Goal: Information Seeking & Learning: Learn about a topic

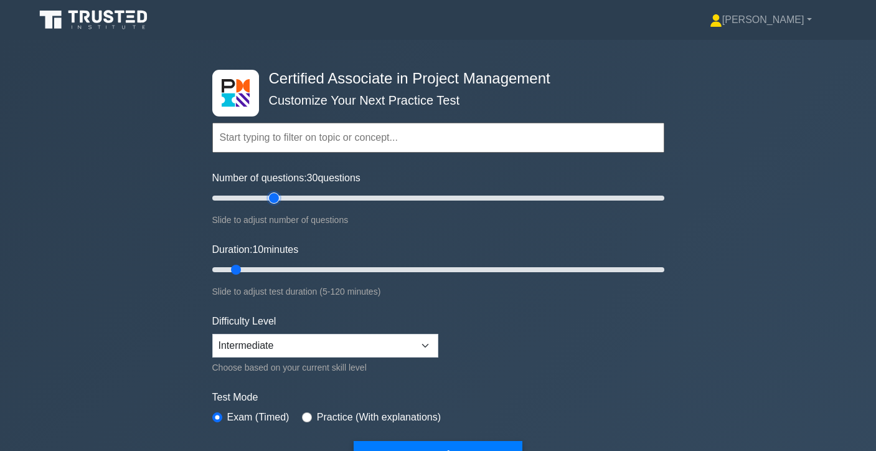
click at [274, 199] on input "Number of questions: 30 questions" at bounding box center [438, 197] width 452 height 15
type input "20"
click at [255, 199] on input "Number of questions: 20 questions" at bounding box center [438, 197] width 452 height 15
click at [268, 269] on input "Duration: 10 minutes" at bounding box center [438, 269] width 452 height 15
click at [280, 269] on input "Duration: 20 minutes" at bounding box center [438, 269] width 452 height 15
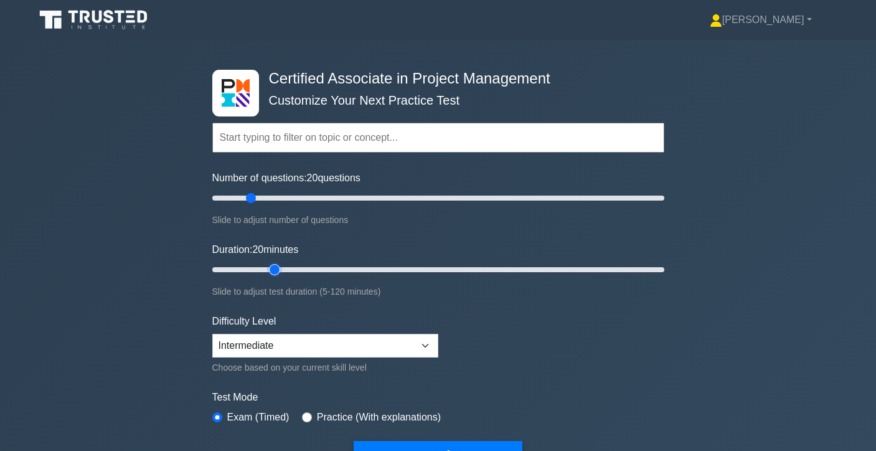
click at [283, 268] on input "Duration: 20 minutes" at bounding box center [438, 269] width 452 height 15
type input "25"
click at [289, 266] on input "Duration: 20 minutes" at bounding box center [438, 269] width 452 height 15
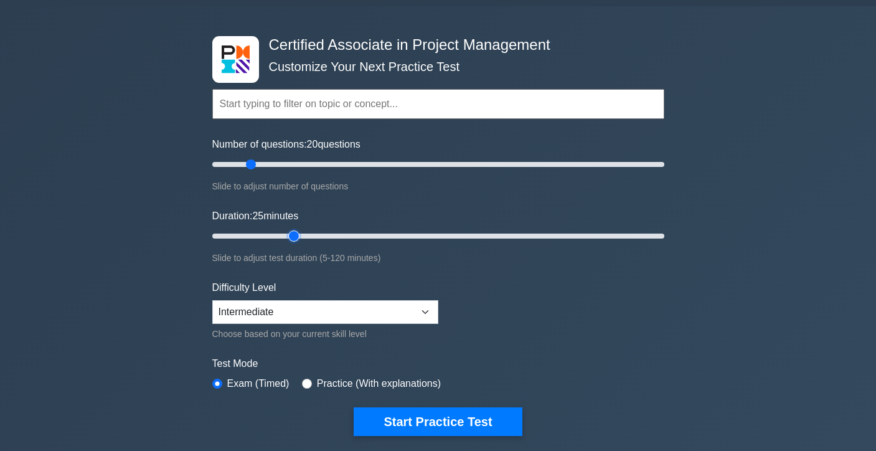
scroll to position [34, 0]
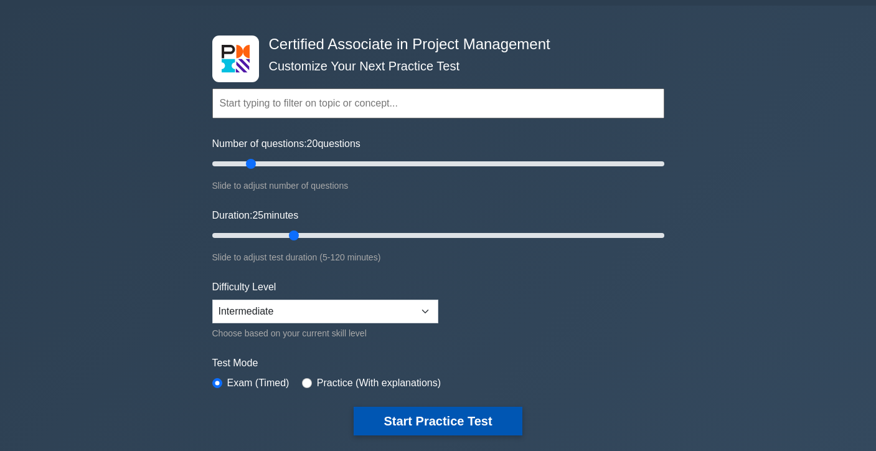
click at [399, 418] on button "Start Practice Test" at bounding box center [437, 420] width 168 height 29
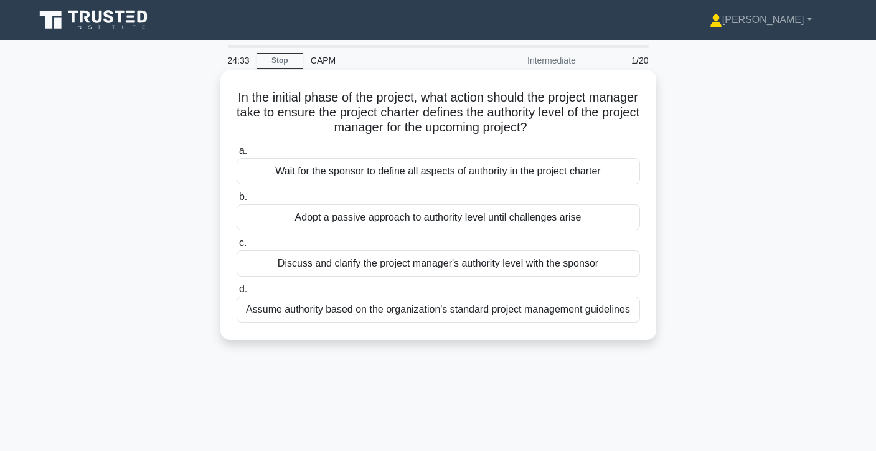
click at [517, 270] on div "Discuss and clarify the project manager's authority level with the sponsor" at bounding box center [437, 263] width 403 height 26
click at [236, 247] on input "c. Discuss and clarify the project manager's authority level with the sponsor" at bounding box center [236, 243] width 0 height 8
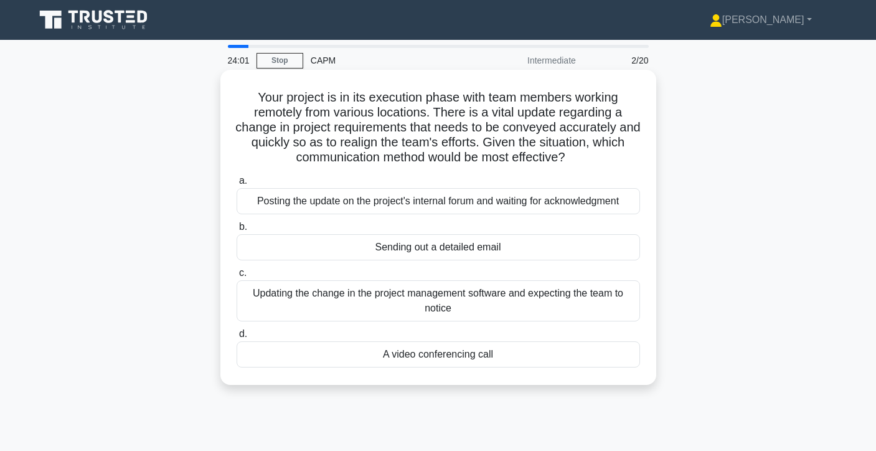
click at [520, 357] on div "A video conferencing call" at bounding box center [437, 354] width 403 height 26
click at [236, 338] on input "d. A video conferencing call" at bounding box center [236, 334] width 0 height 8
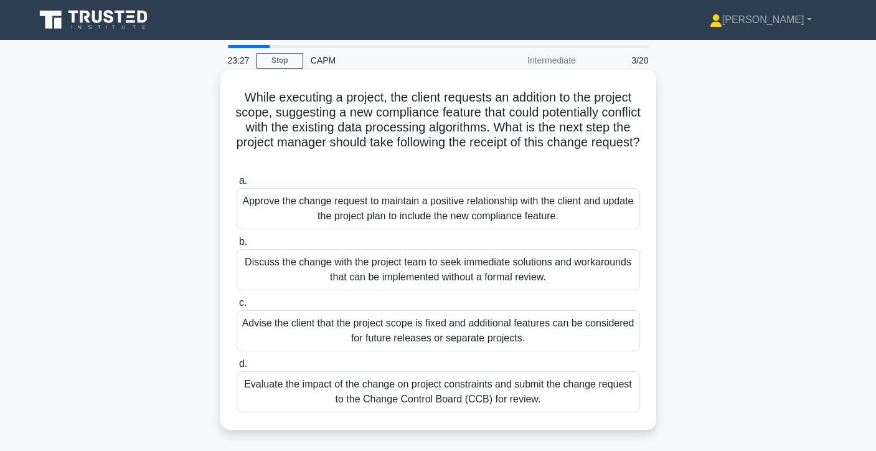
click at [571, 391] on div "Evaluate the impact of the change on project constraints and submit the change …" at bounding box center [437, 391] width 403 height 41
click at [236, 368] on input "d. Evaluate the impact of the change on project constraints and submit the chan…" at bounding box center [236, 364] width 0 height 8
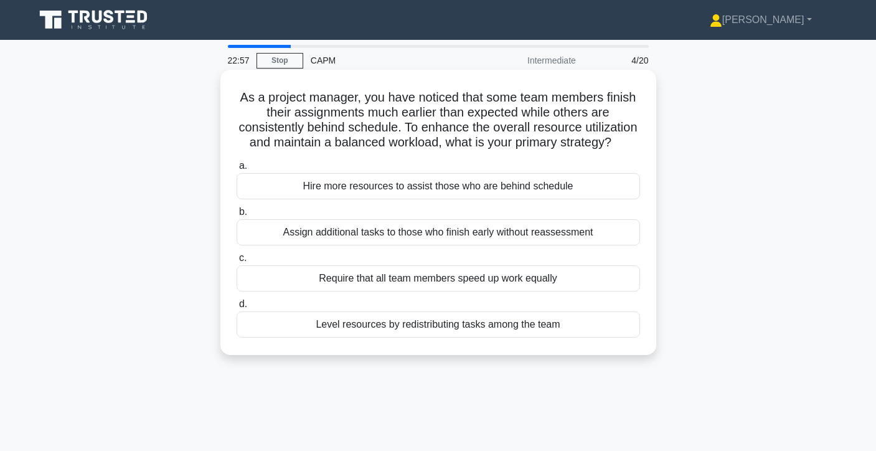
click at [587, 327] on div "Level resources by redistributing tasks among the team" at bounding box center [437, 324] width 403 height 26
click at [236, 308] on input "d. Level resources by redistributing tasks among the team" at bounding box center [236, 304] width 0 height 8
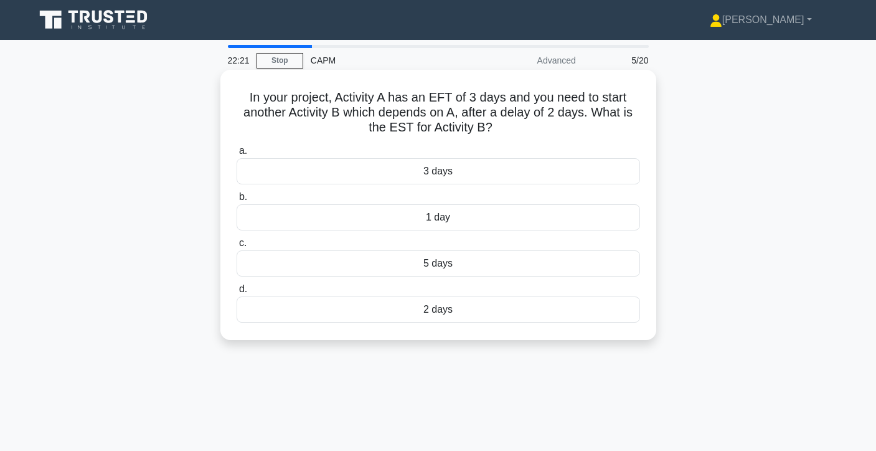
click at [558, 308] on div "2 days" at bounding box center [437, 309] width 403 height 26
click at [236, 293] on input "d. 2 days" at bounding box center [236, 289] width 0 height 8
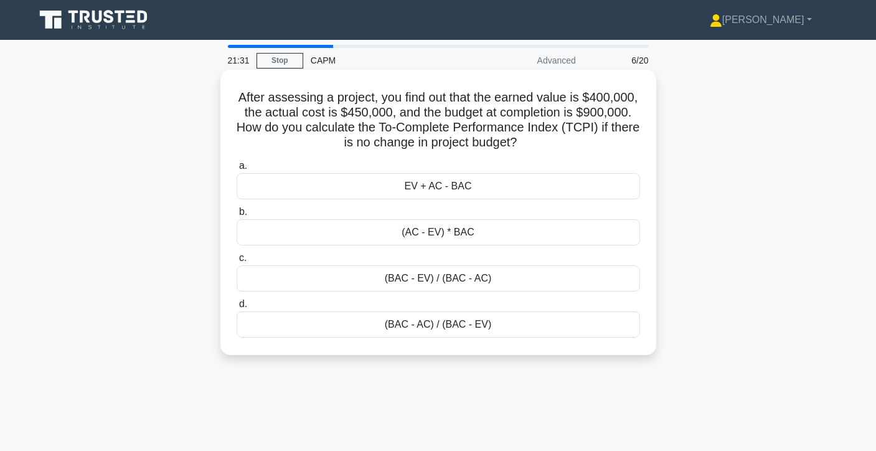
click at [437, 284] on div "(BAC - EV) / (BAC - AC)" at bounding box center [437, 278] width 403 height 26
click at [236, 262] on input "c. (BAC - EV) / (BAC - AC)" at bounding box center [236, 258] width 0 height 8
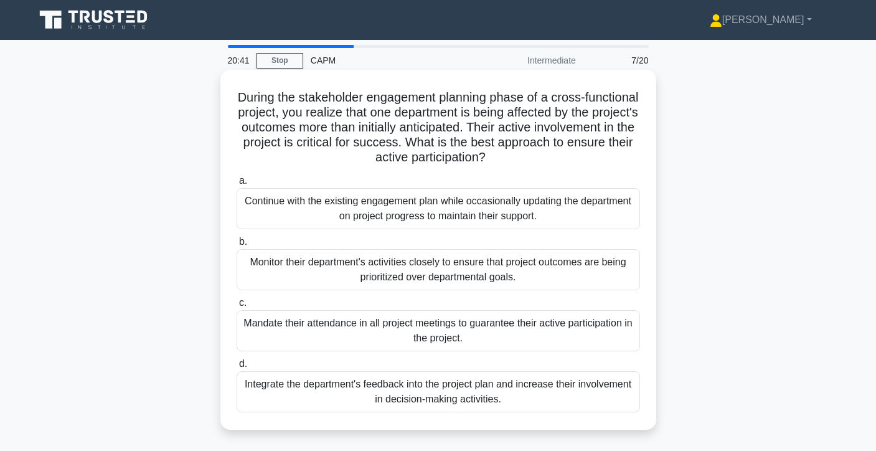
click at [417, 398] on div "Integrate the department's feedback into the project plan and increase their in…" at bounding box center [437, 391] width 403 height 41
click at [236, 368] on input "d. Integrate the department's feedback into the project plan and increase their…" at bounding box center [236, 364] width 0 height 8
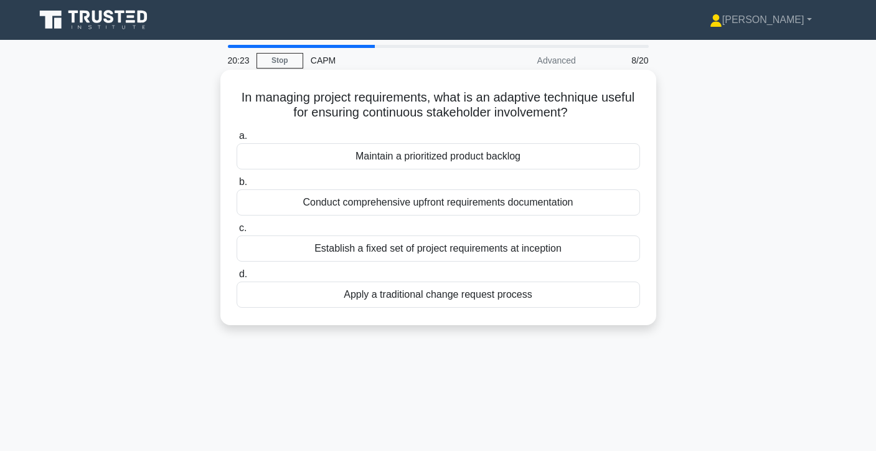
click at [523, 157] on div "Maintain a prioritized product backlog" at bounding box center [437, 156] width 403 height 26
click at [236, 140] on input "a. Maintain a prioritized product backlog" at bounding box center [236, 136] width 0 height 8
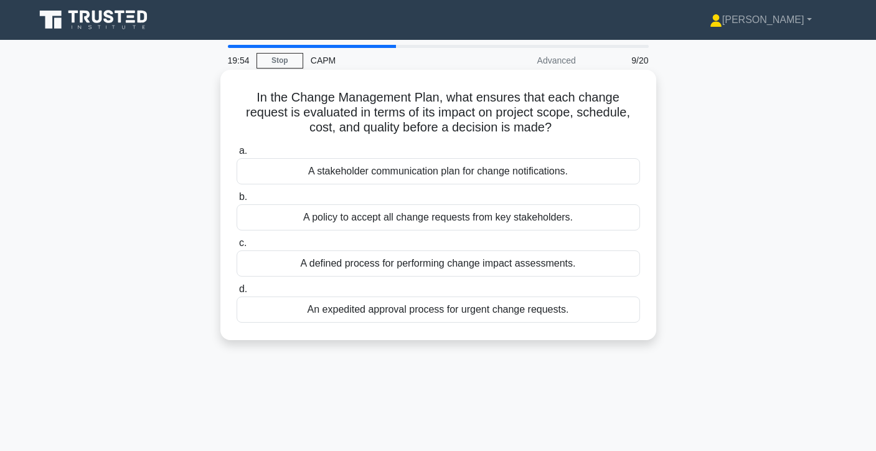
click at [562, 267] on div "A defined process for performing change impact assessments." at bounding box center [437, 263] width 403 height 26
click at [236, 247] on input "c. A defined process for performing change impact assessments." at bounding box center [236, 243] width 0 height 8
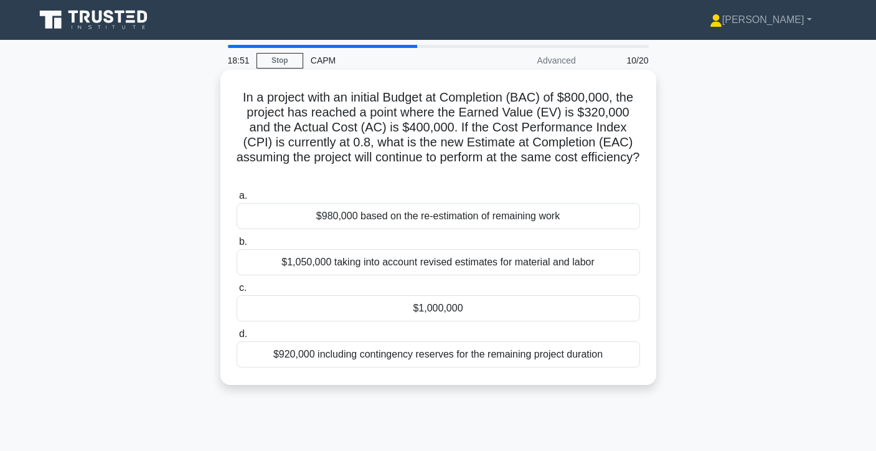
click at [342, 300] on div "$1,000,000" at bounding box center [437, 308] width 403 height 26
click at [236, 292] on input "c. $1,000,000" at bounding box center [236, 288] width 0 height 8
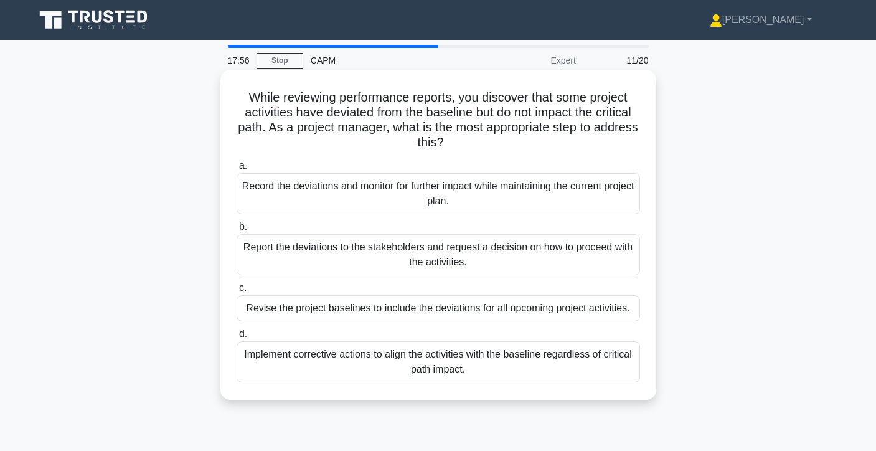
click at [495, 366] on div "Implement corrective actions to align the activities with the baseline regardle…" at bounding box center [437, 361] width 403 height 41
click at [236, 338] on input "d. Implement corrective actions to align the activities with the baseline regar…" at bounding box center [236, 334] width 0 height 8
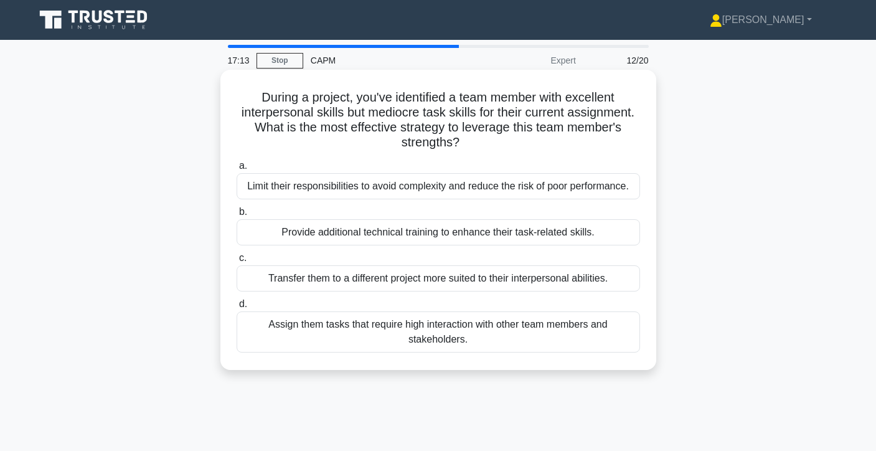
click at [555, 233] on div "Provide additional technical training to enhance their task-related skills." at bounding box center [437, 232] width 403 height 26
click at [236, 216] on input "b. Provide additional technical training to enhance their task-related skills." at bounding box center [236, 212] width 0 height 8
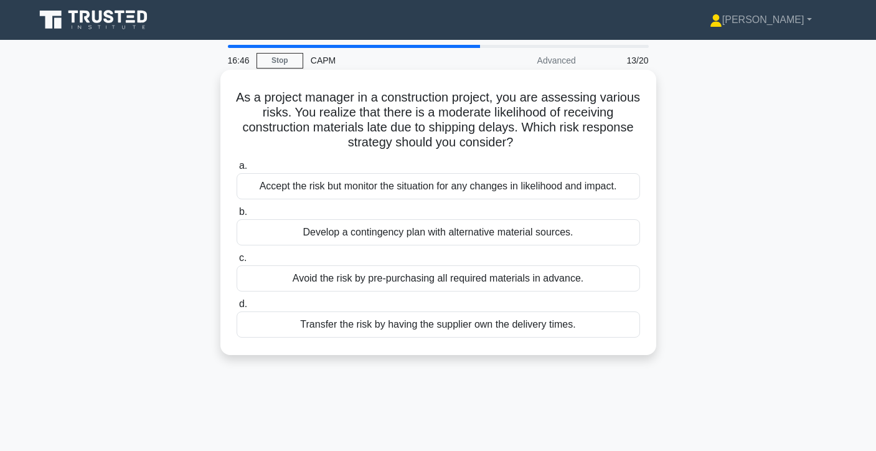
click at [561, 236] on div "Develop a contingency plan with alternative material sources." at bounding box center [437, 232] width 403 height 26
click at [236, 216] on input "b. Develop a contingency plan with alternative material sources." at bounding box center [236, 212] width 0 height 8
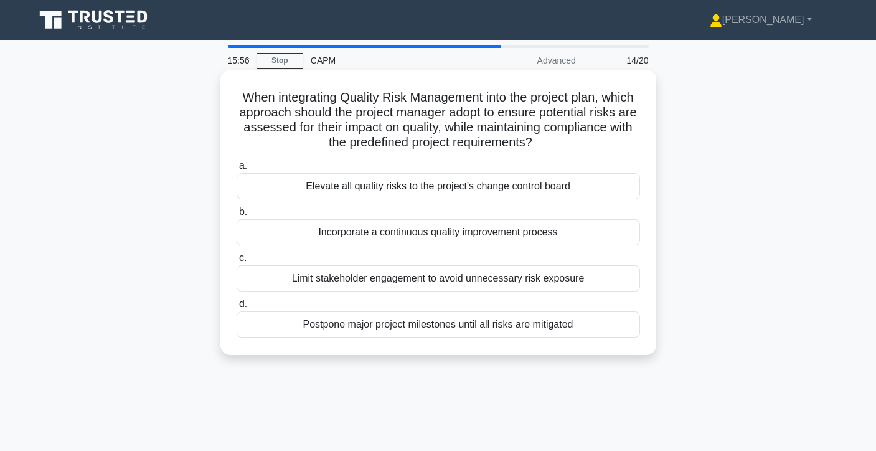
click at [596, 228] on div "Incorporate a continuous quality improvement process" at bounding box center [437, 232] width 403 height 26
click at [236, 216] on input "b. Incorporate a continuous quality improvement process" at bounding box center [236, 212] width 0 height 8
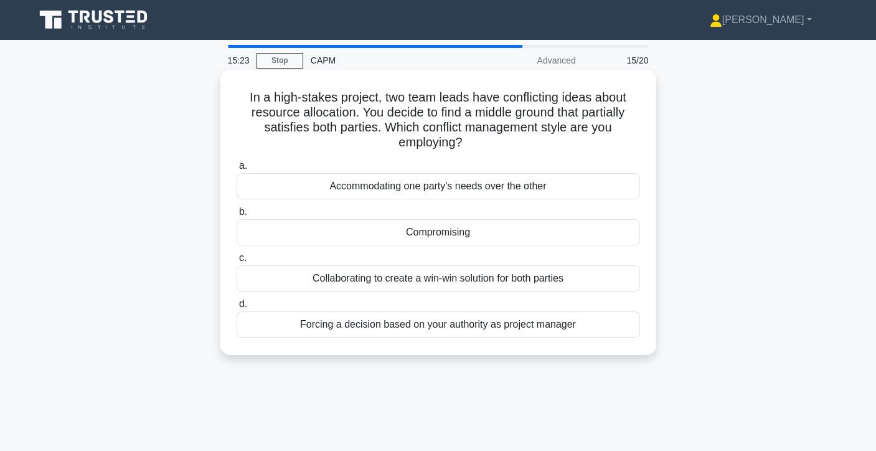
click at [607, 281] on div "Collaborating to create a win-win solution for both parties" at bounding box center [437, 278] width 403 height 26
click at [236, 262] on input "c. Collaborating to create a win-win solution for both parties" at bounding box center [236, 258] width 0 height 8
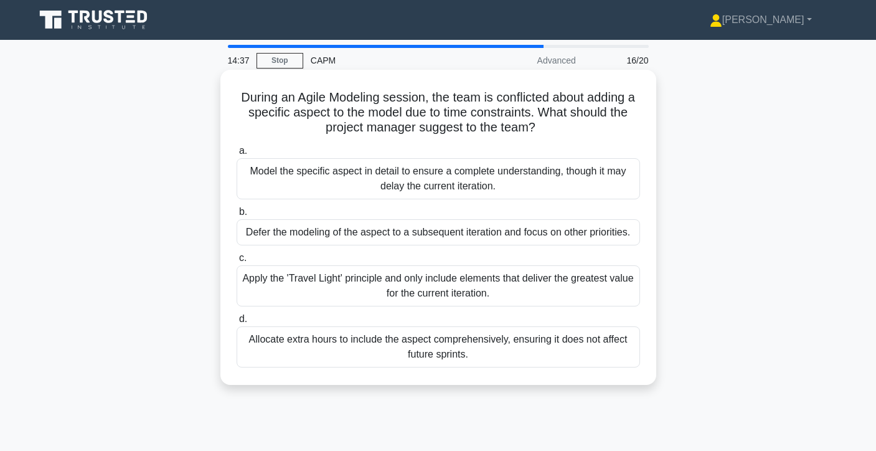
click at [555, 288] on div "Apply the 'Travel Light' principle and only include elements that deliver the g…" at bounding box center [437, 285] width 403 height 41
click at [236, 262] on input "c. Apply the 'Travel Light' principle and only include elements that deliver th…" at bounding box center [236, 258] width 0 height 8
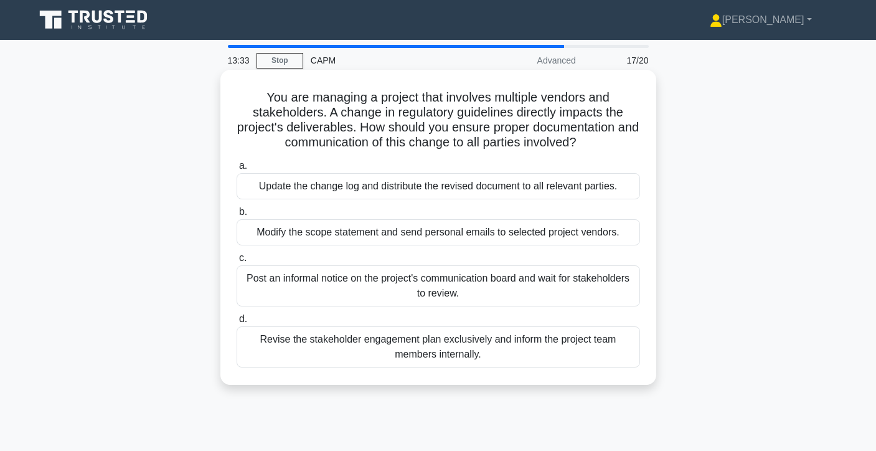
click at [601, 195] on div "Update the change log and distribute the revised document to all relevant parti…" at bounding box center [437, 186] width 403 height 26
click at [236, 170] on input "a. Update the change log and distribute the revised document to all relevant pa…" at bounding box center [236, 166] width 0 height 8
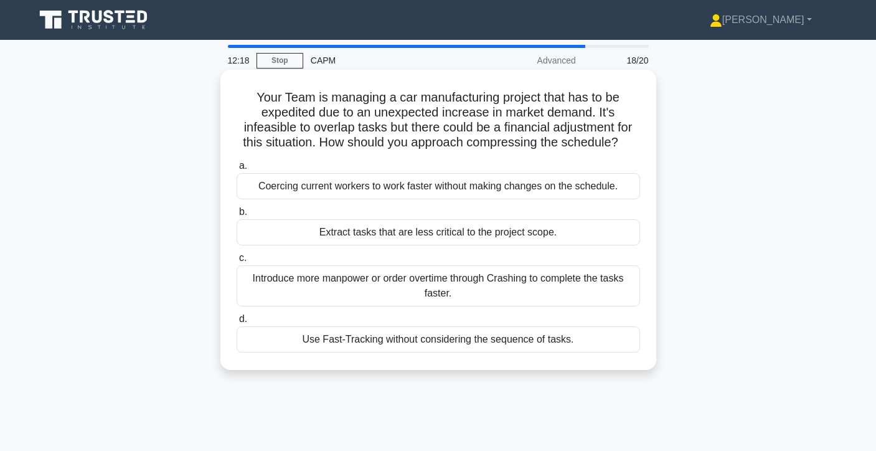
click at [482, 235] on div "Extract tasks that are less critical to the project scope." at bounding box center [437, 232] width 403 height 26
click at [236, 216] on input "b. Extract tasks that are less critical to the project scope." at bounding box center [236, 212] width 0 height 8
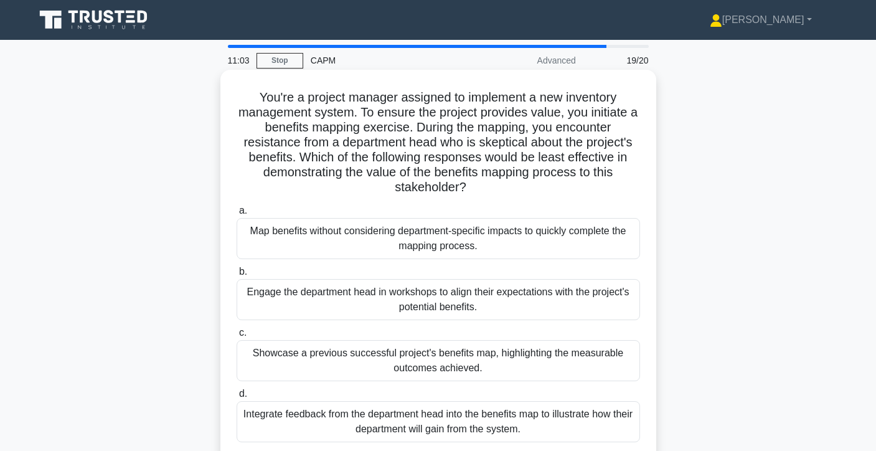
click at [492, 236] on div "Map benefits without considering department-specific impacts to quickly complet…" at bounding box center [437, 238] width 403 height 41
click at [236, 215] on input "a. Map benefits without considering department-specific impacts to quickly comp…" at bounding box center [236, 211] width 0 height 8
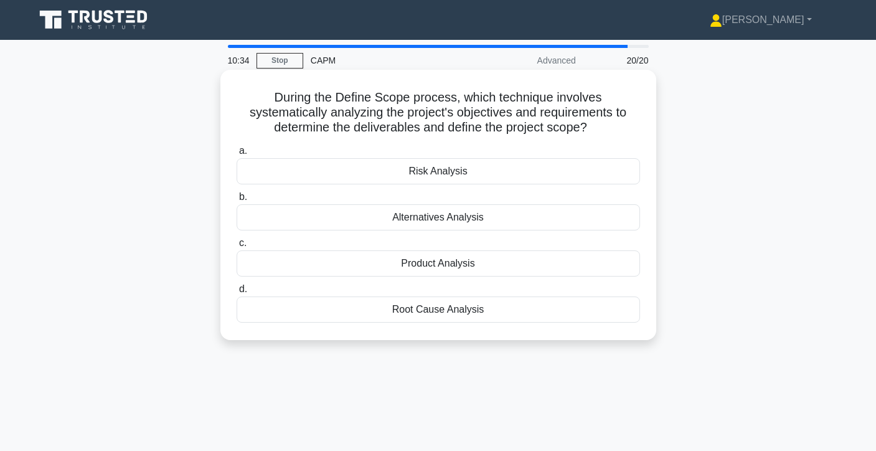
click at [470, 266] on div "Product Analysis" at bounding box center [437, 263] width 403 height 26
click at [236, 247] on input "c. Product Analysis" at bounding box center [236, 243] width 0 height 8
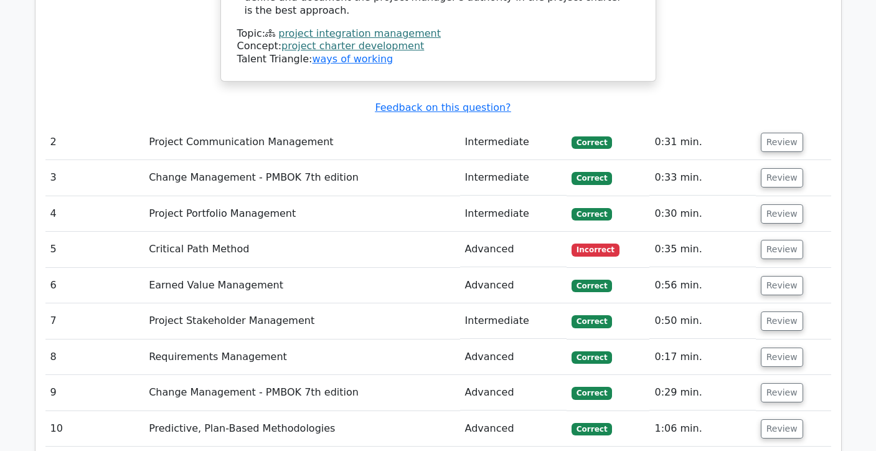
scroll to position [1677, 0]
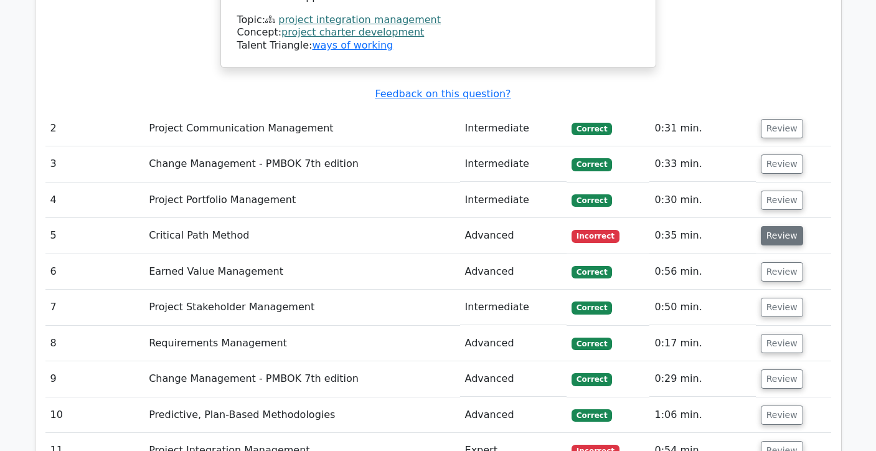
click at [760, 226] on button "Review" at bounding box center [781, 235] width 42 height 19
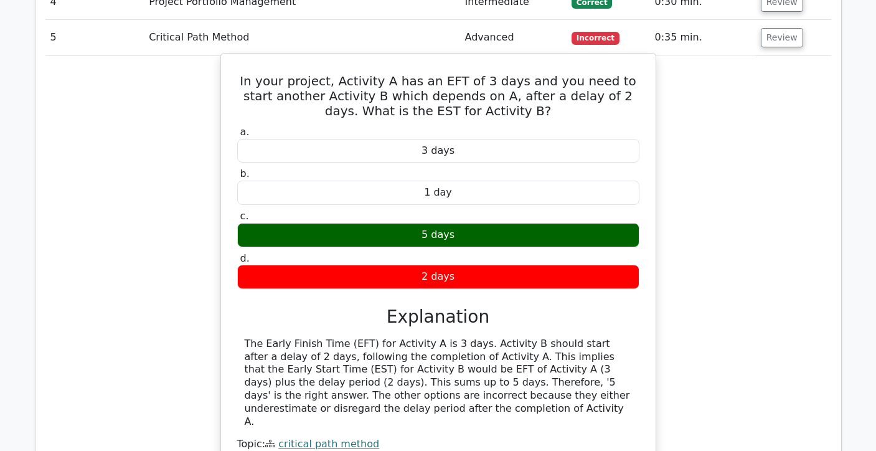
scroll to position [1854, 0]
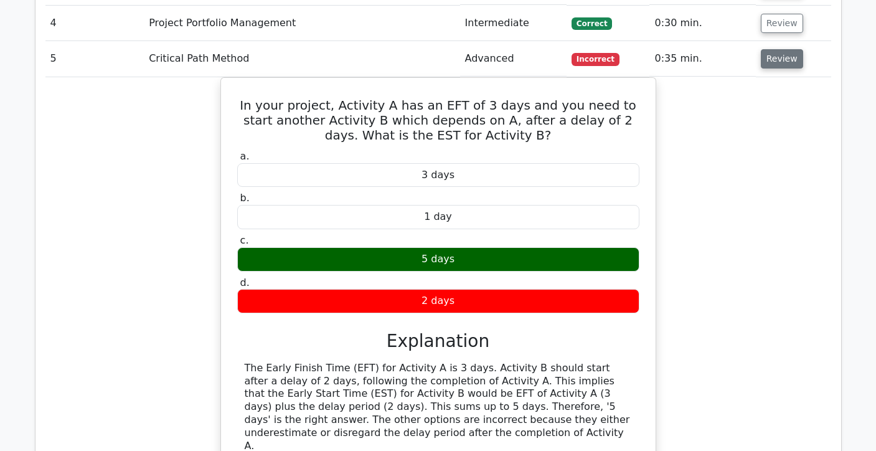
click at [769, 49] on button "Review" at bounding box center [781, 58] width 42 height 19
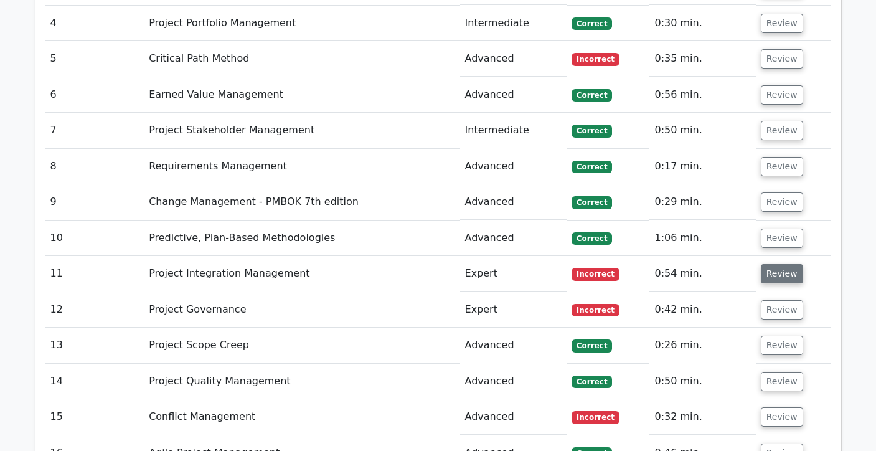
click at [784, 264] on button "Review" at bounding box center [781, 273] width 42 height 19
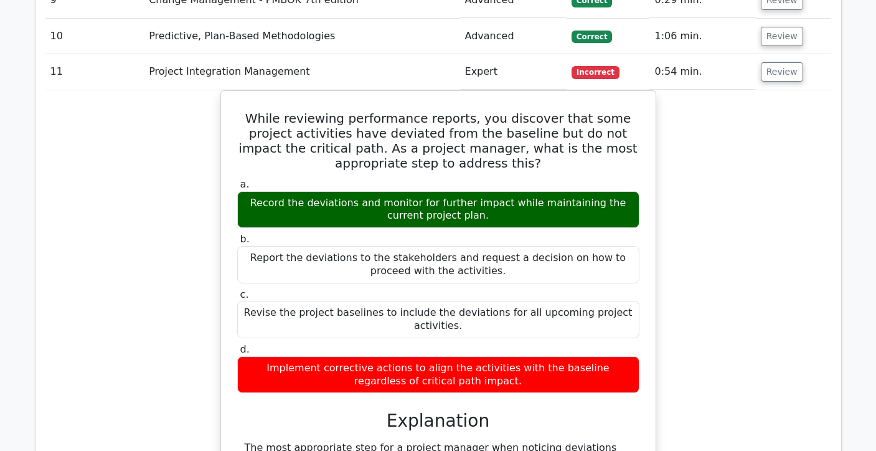
scroll to position [2039, 0]
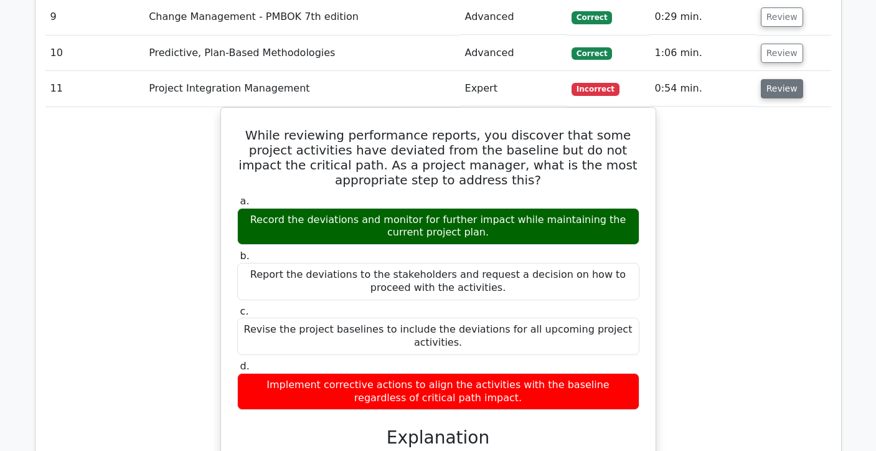
click at [776, 79] on button "Review" at bounding box center [781, 88] width 42 height 19
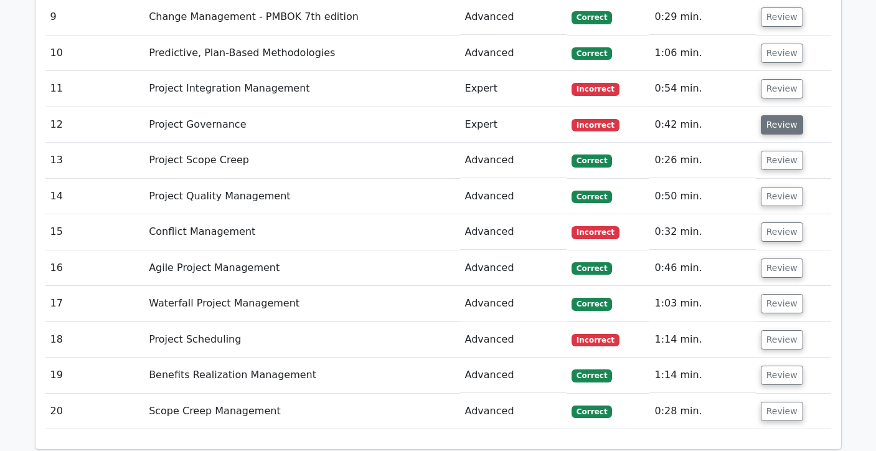
click at [776, 121] on button "Review" at bounding box center [781, 124] width 42 height 19
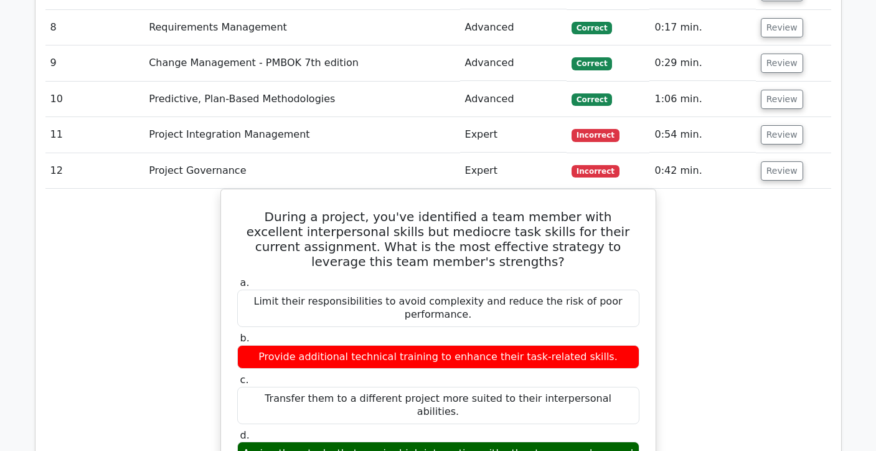
scroll to position [1994, 0]
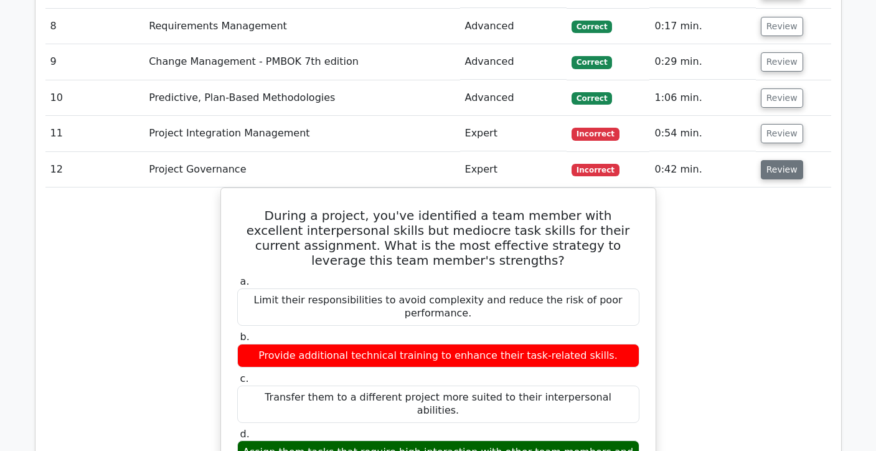
click at [782, 164] on button "Review" at bounding box center [781, 169] width 42 height 19
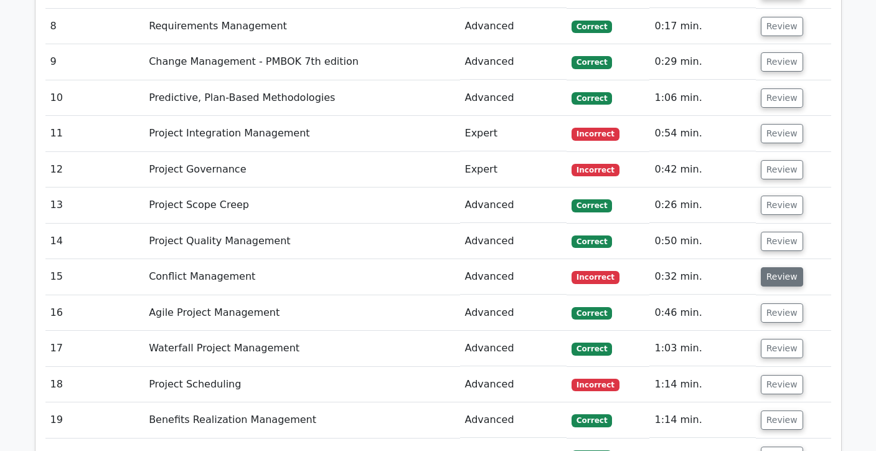
click at [768, 267] on button "Review" at bounding box center [781, 276] width 42 height 19
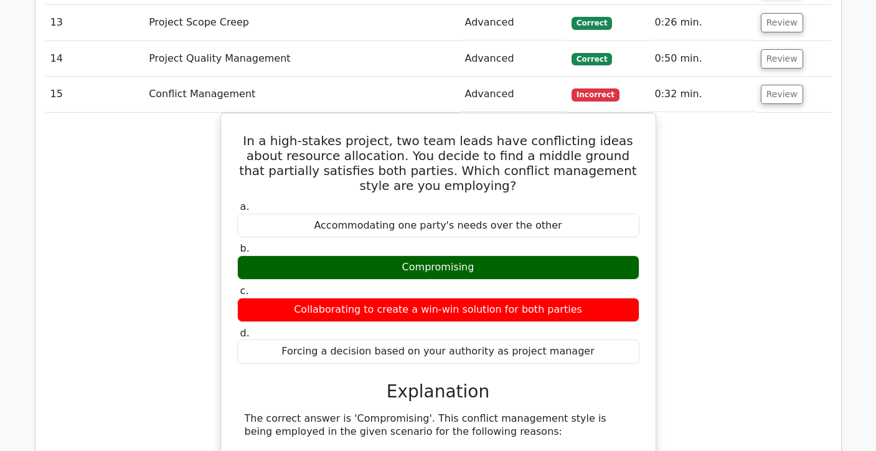
scroll to position [2161, 0]
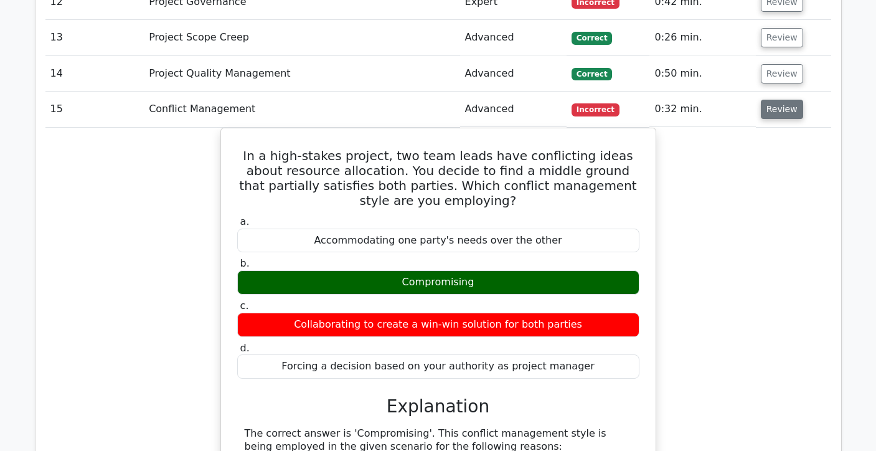
click at [776, 100] on button "Review" at bounding box center [781, 109] width 42 height 19
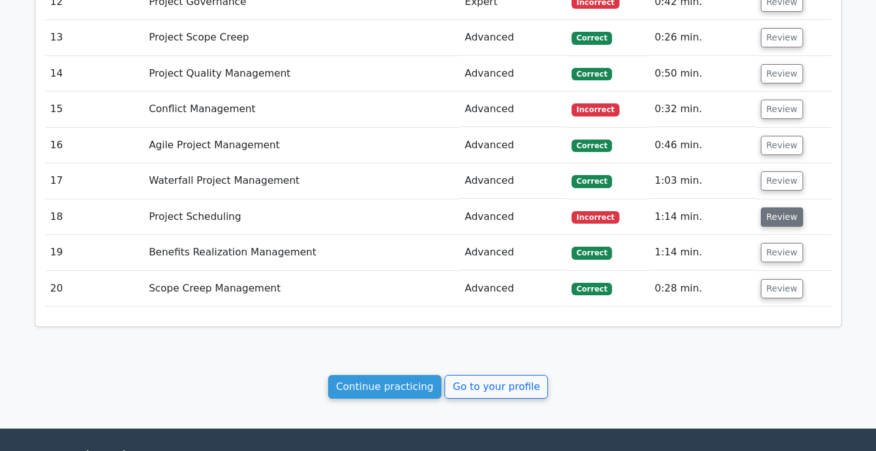
click at [765, 207] on button "Review" at bounding box center [781, 216] width 42 height 19
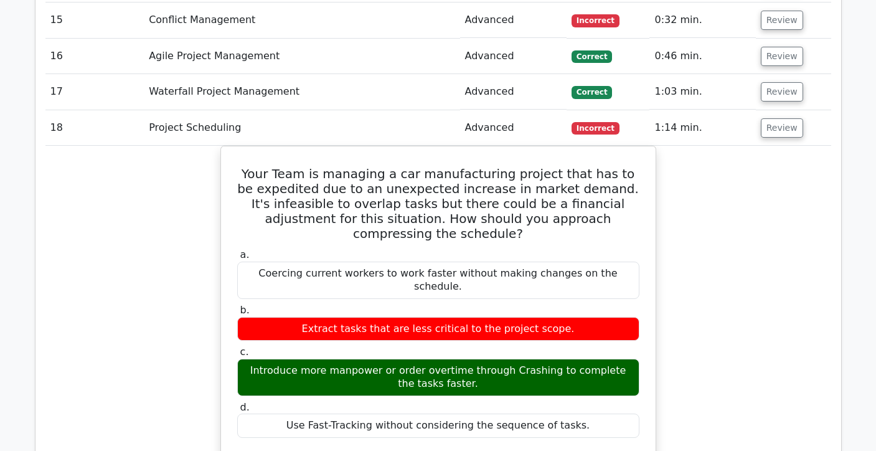
scroll to position [2242, 0]
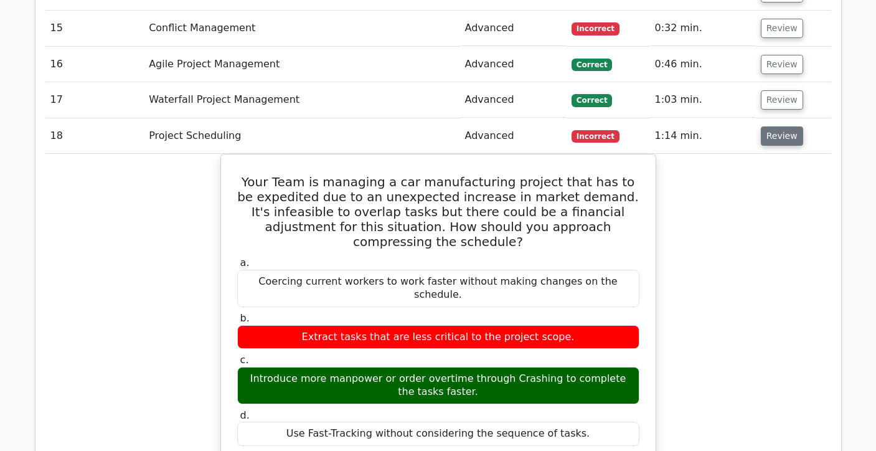
click at [783, 132] on button "Review" at bounding box center [781, 135] width 42 height 19
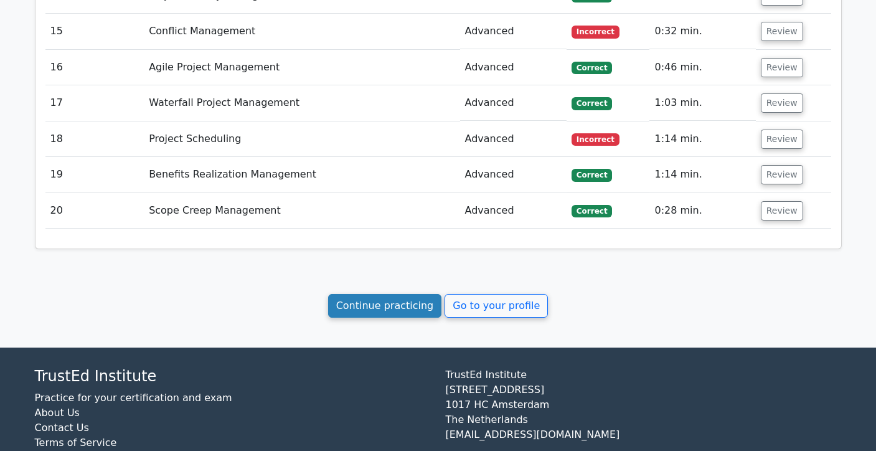
click at [408, 301] on link "Continue practicing" at bounding box center [385, 306] width 114 height 24
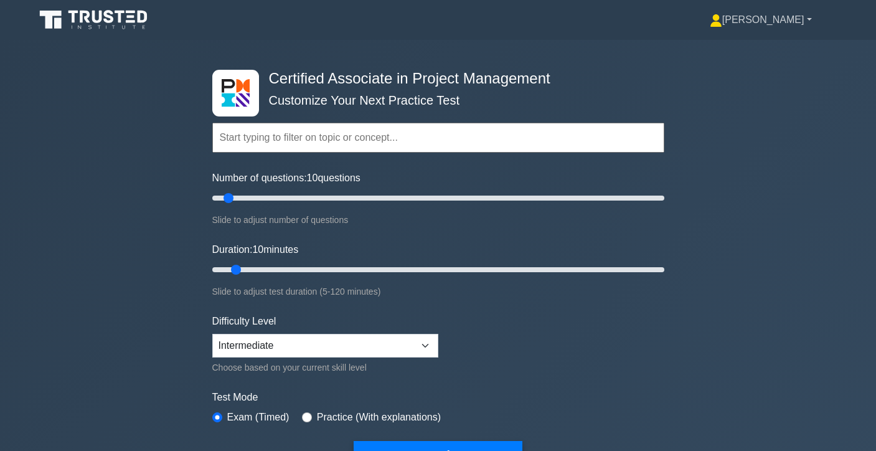
click at [785, 19] on link "[PERSON_NAME]" at bounding box center [761, 19] width 162 height 25
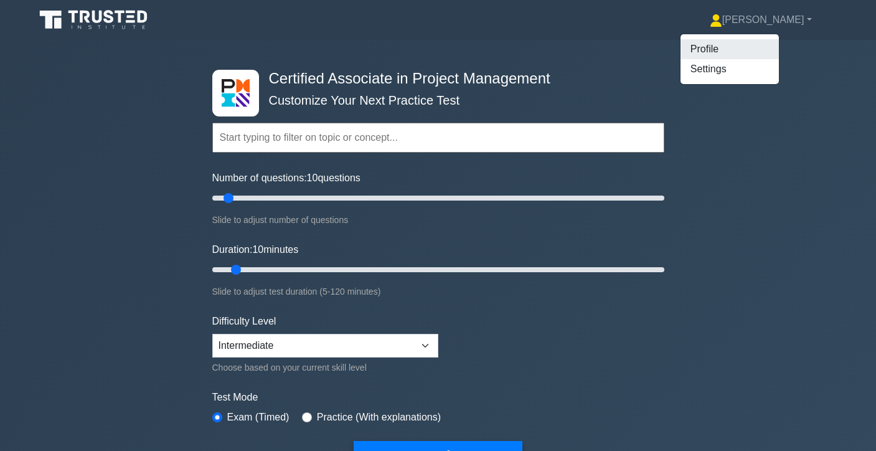
click at [764, 49] on link "Profile" at bounding box center [729, 49] width 98 height 20
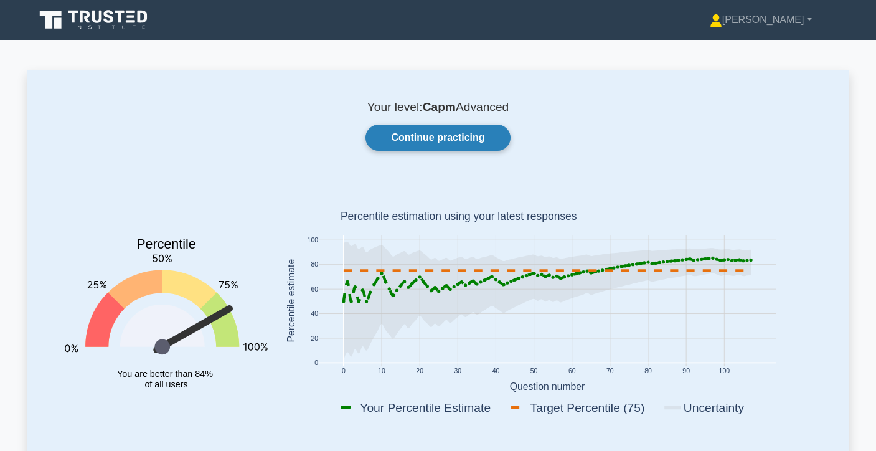
click at [495, 134] on link "Continue practicing" at bounding box center [437, 137] width 144 height 26
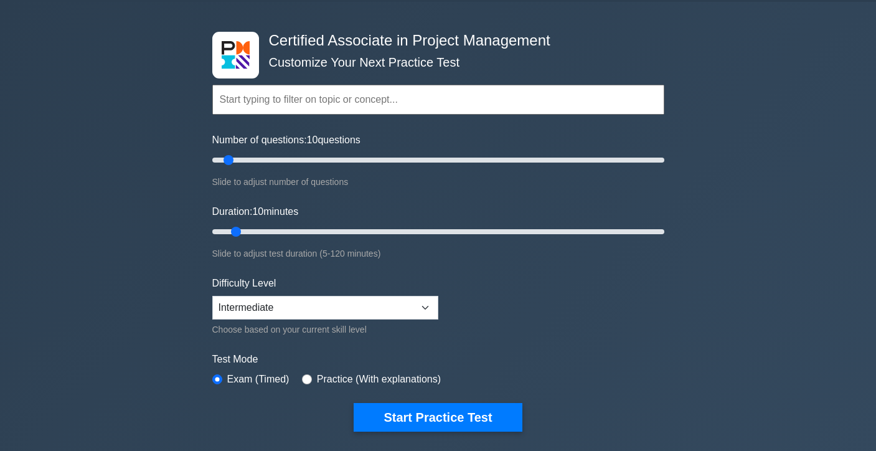
scroll to position [37, 0]
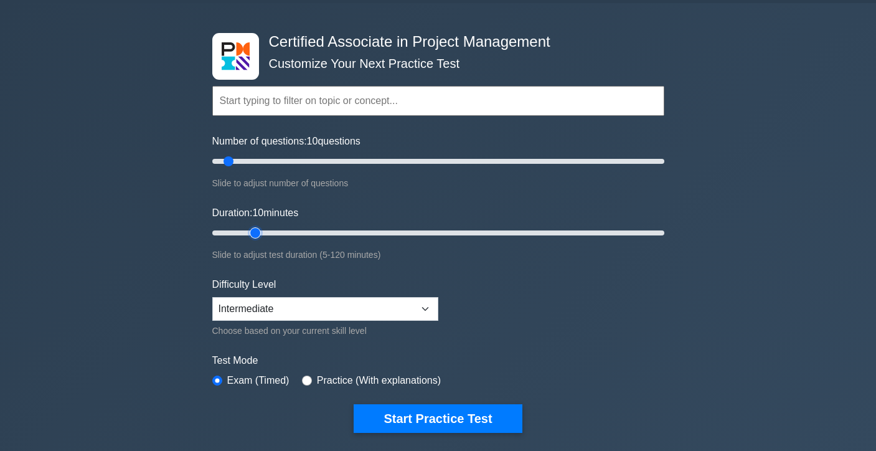
type input "15"
click at [256, 232] on input "Duration: 10 minutes" at bounding box center [438, 232] width 452 height 15
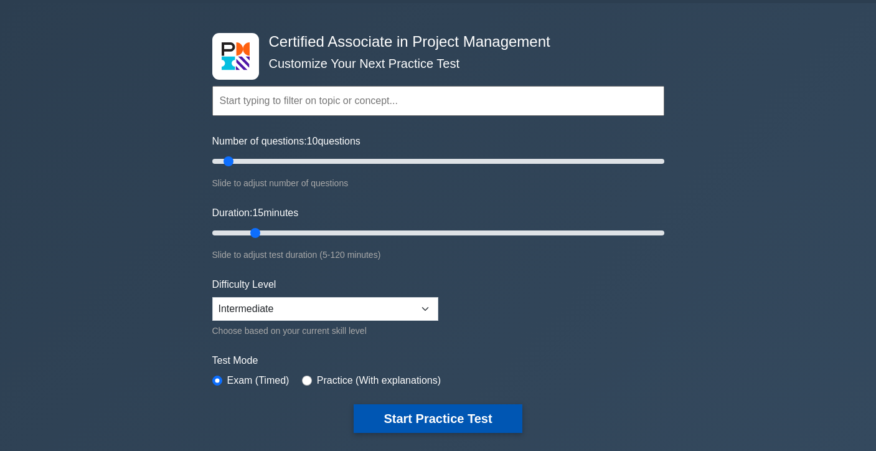
click at [406, 413] on button "Start Practice Test" at bounding box center [437, 418] width 168 height 29
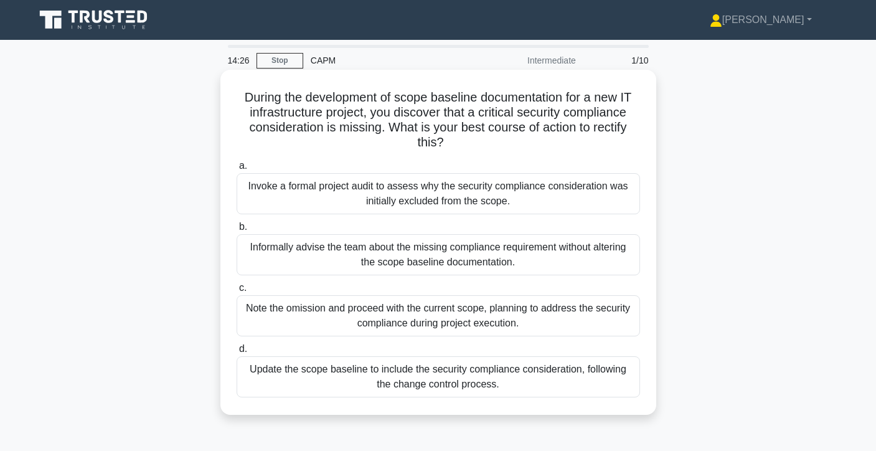
click at [589, 375] on div "Update the scope baseline to include the security compliance consideration, fol…" at bounding box center [437, 376] width 403 height 41
click at [236, 353] on input "d. Update the scope baseline to include the security compliance consideration, …" at bounding box center [236, 349] width 0 height 8
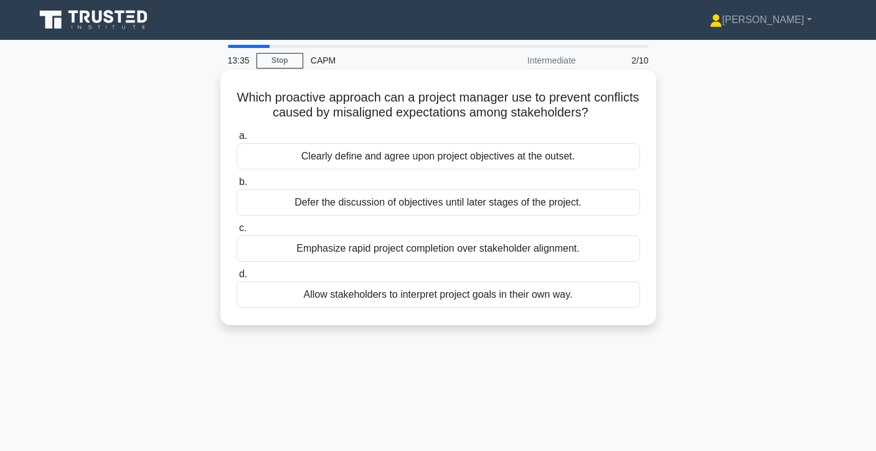
click at [607, 156] on div "Clearly define and agree upon project objectives at the outset." at bounding box center [437, 156] width 403 height 26
click at [236, 140] on input "a. Clearly define and agree upon project objectives at the outset." at bounding box center [236, 136] width 0 height 8
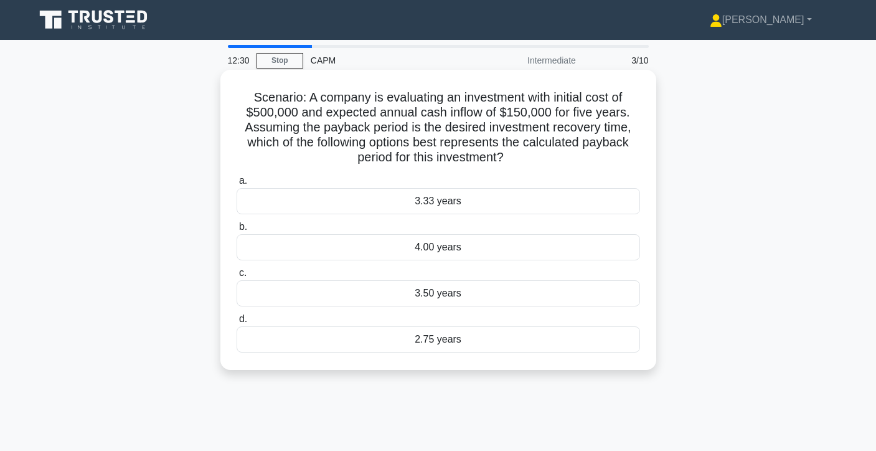
click at [380, 203] on div "3.33 years" at bounding box center [437, 201] width 403 height 26
click at [236, 185] on input "a. 3.33 years" at bounding box center [236, 181] width 0 height 8
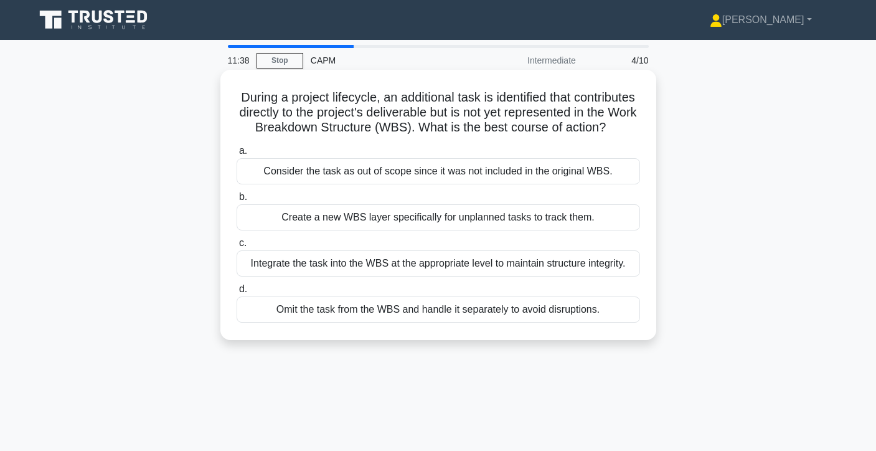
click at [568, 269] on div "Integrate the task into the WBS at the appropriate level to maintain structure …" at bounding box center [437, 263] width 403 height 26
click at [236, 247] on input "c. Integrate the task into the WBS at the appropriate level to maintain structu…" at bounding box center [236, 243] width 0 height 8
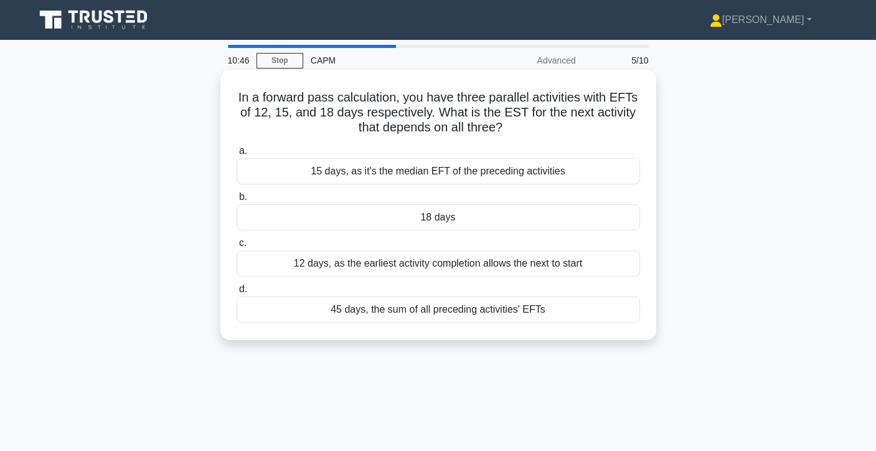
click at [485, 219] on div "18 days" at bounding box center [437, 217] width 403 height 26
click at [236, 201] on input "b. 18 days" at bounding box center [236, 197] width 0 height 8
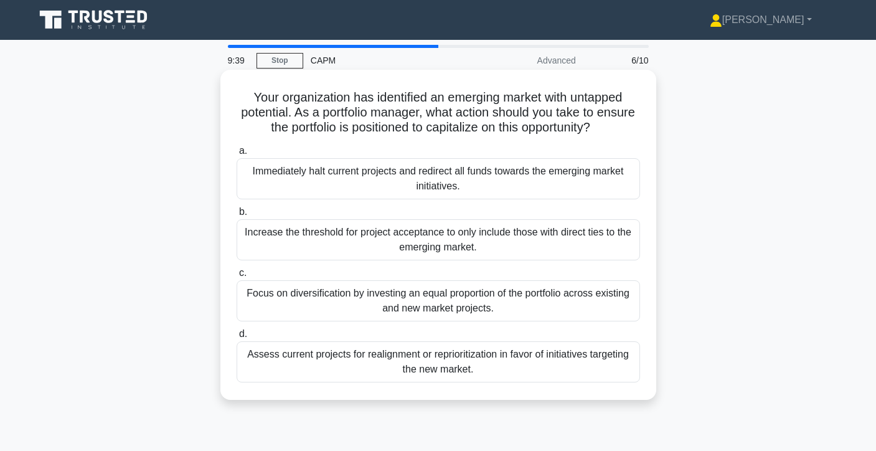
click at [477, 370] on div "Assess current projects for realignment or reprioritization in favor of initiat…" at bounding box center [437, 361] width 403 height 41
click at [236, 338] on input "d. Assess current projects for realignment or reprioritization in favor of init…" at bounding box center [236, 334] width 0 height 8
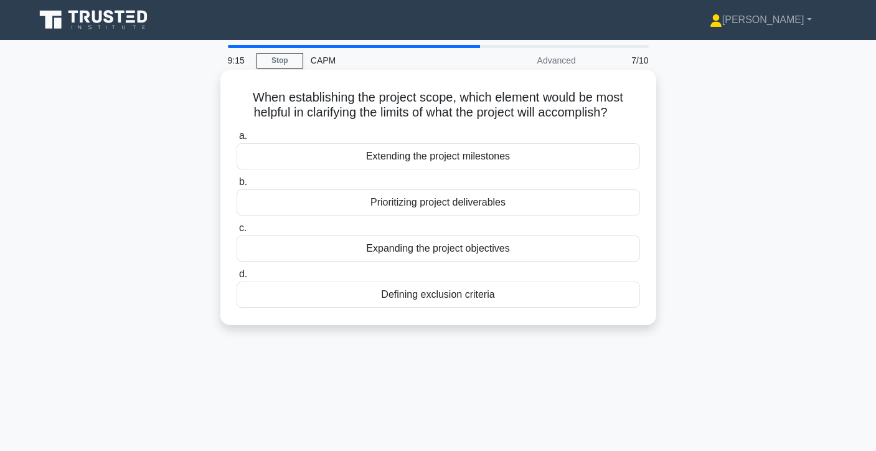
click at [536, 203] on div "Prioritizing project deliverables" at bounding box center [437, 202] width 403 height 26
click at [236, 186] on input "b. Prioritizing project deliverables" at bounding box center [236, 182] width 0 height 8
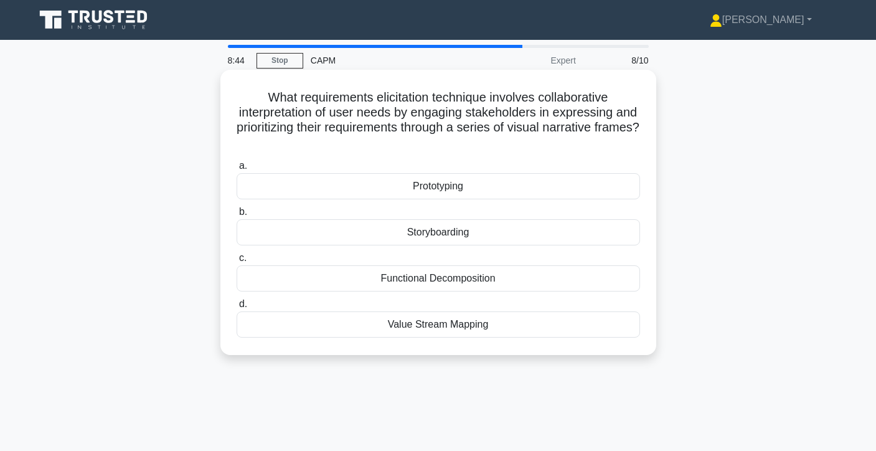
click at [493, 230] on div "Storyboarding" at bounding box center [437, 232] width 403 height 26
click at [236, 216] on input "b. Storyboarding" at bounding box center [236, 212] width 0 height 8
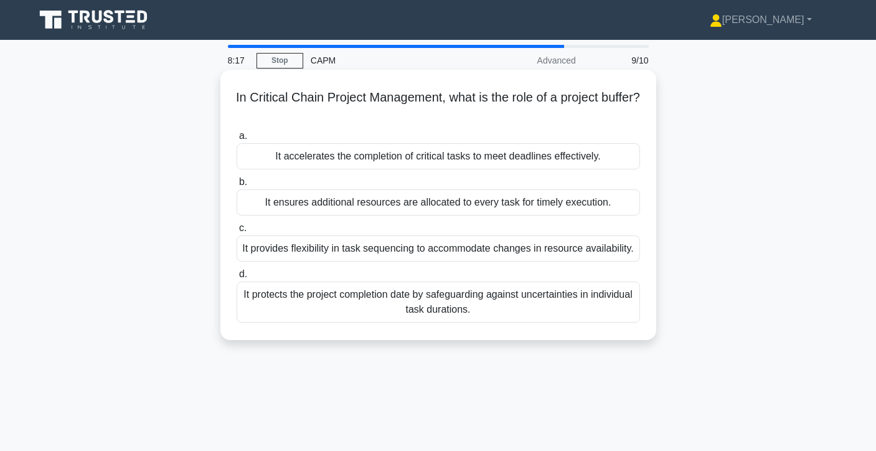
click at [480, 309] on div "It protects the project completion date by safeguarding against uncertainties i…" at bounding box center [437, 301] width 403 height 41
click at [236, 278] on input "d. It protects the project completion date by safeguarding against uncertaintie…" at bounding box center [236, 274] width 0 height 8
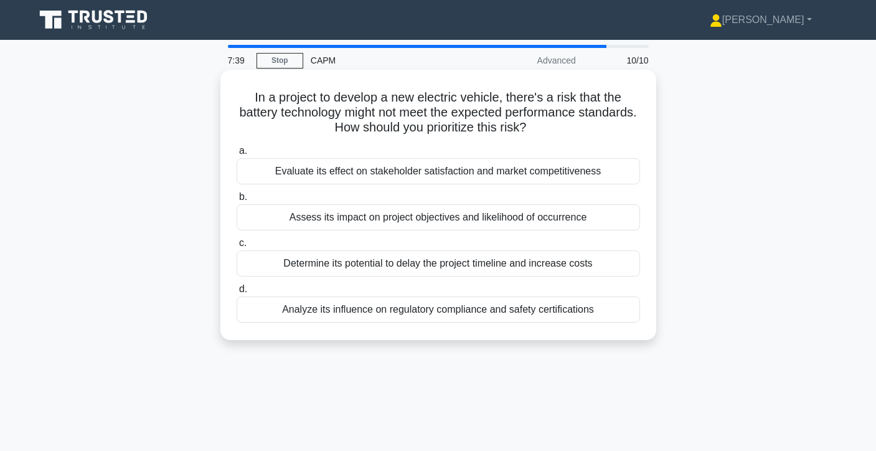
click at [558, 174] on div "Evaluate its effect on stakeholder satisfaction and market competitiveness" at bounding box center [437, 171] width 403 height 26
click at [236, 155] on input "a. Evaluate its effect on stakeholder satisfaction and market competitiveness" at bounding box center [236, 151] width 0 height 8
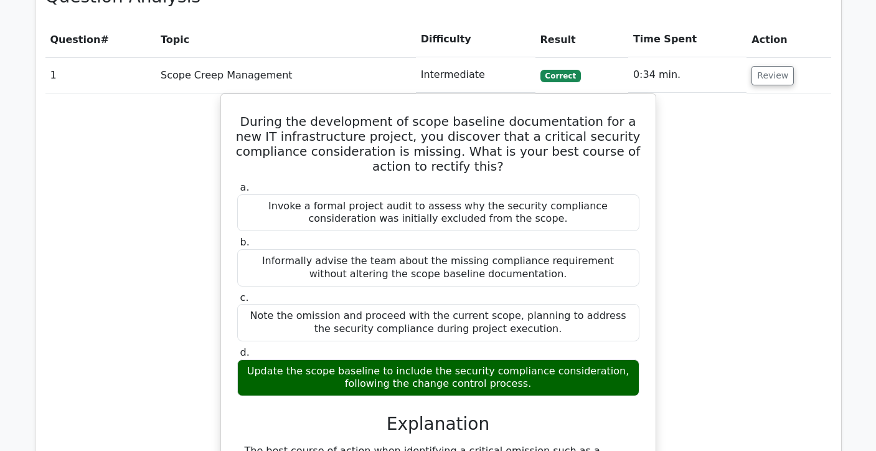
scroll to position [762, 0]
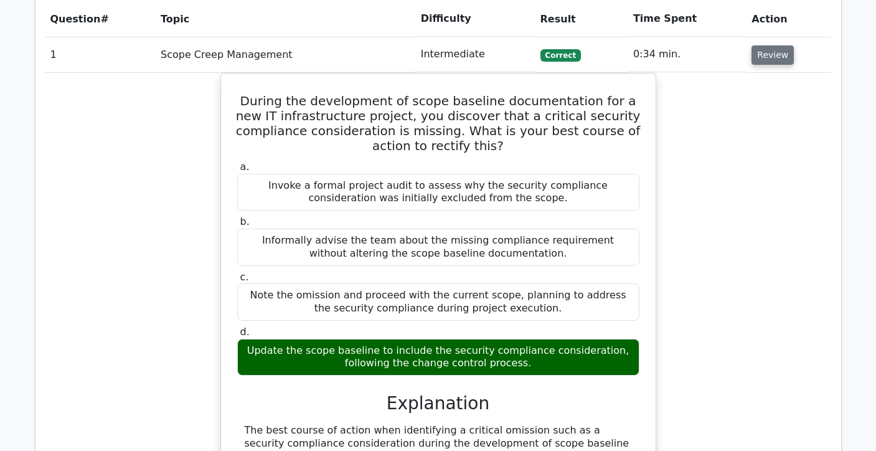
click at [767, 61] on button "Review" at bounding box center [772, 54] width 42 height 19
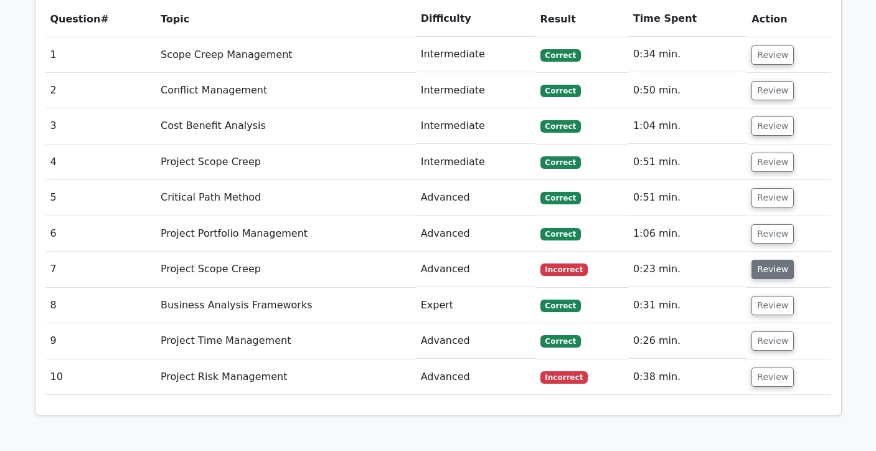
click at [759, 269] on button "Review" at bounding box center [772, 268] width 42 height 19
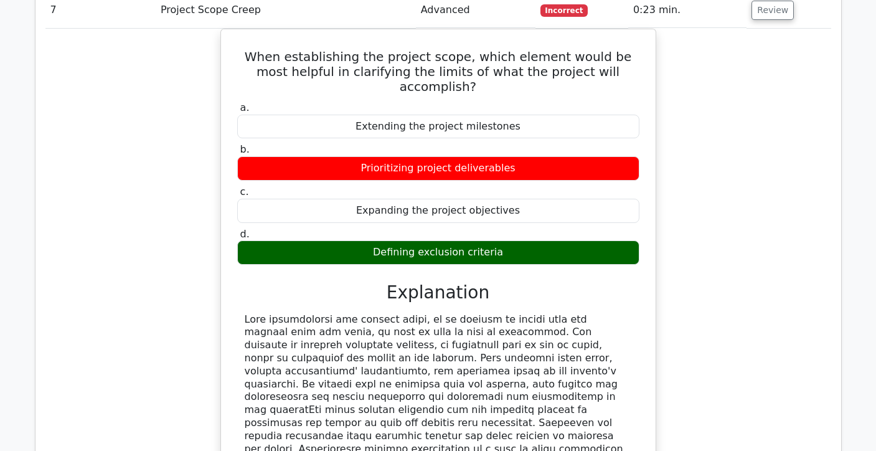
scroll to position [1022, 0]
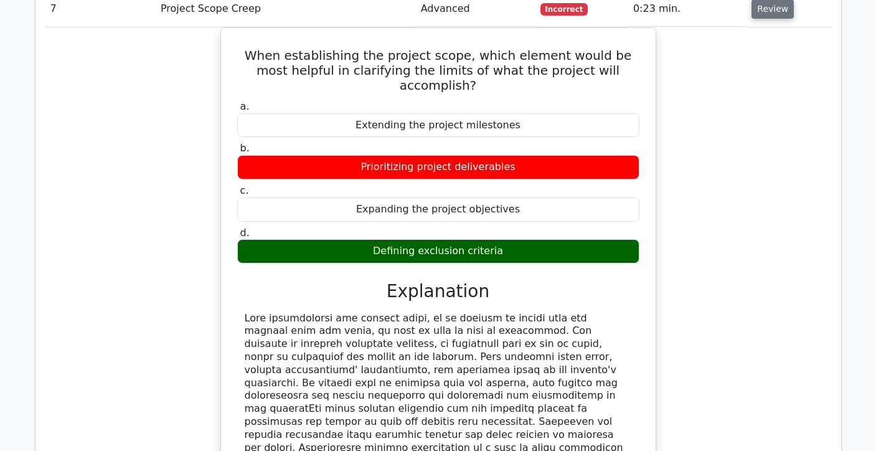
click at [781, 14] on button "Review" at bounding box center [772, 8] width 42 height 19
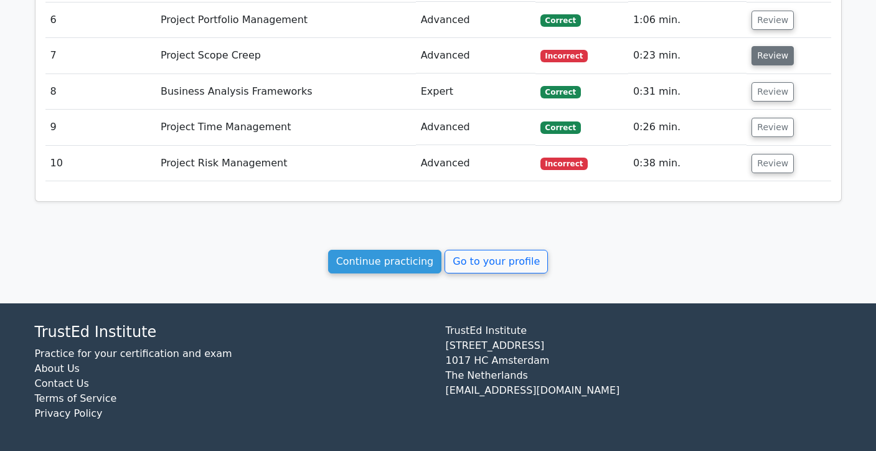
scroll to position [976, 0]
click at [763, 164] on button "Review" at bounding box center [772, 163] width 42 height 19
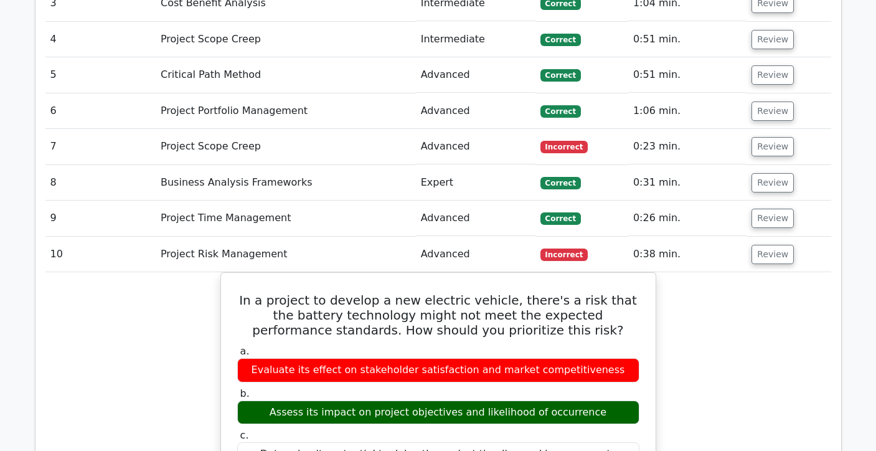
scroll to position [862, 0]
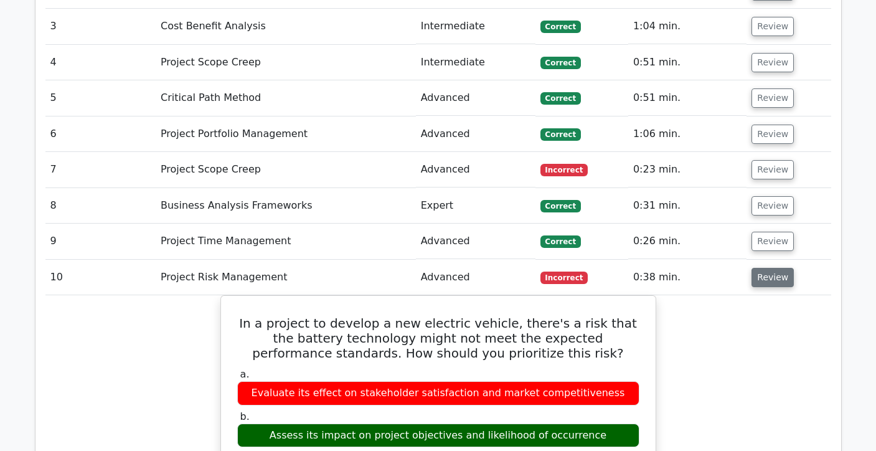
click at [778, 276] on button "Review" at bounding box center [772, 277] width 42 height 19
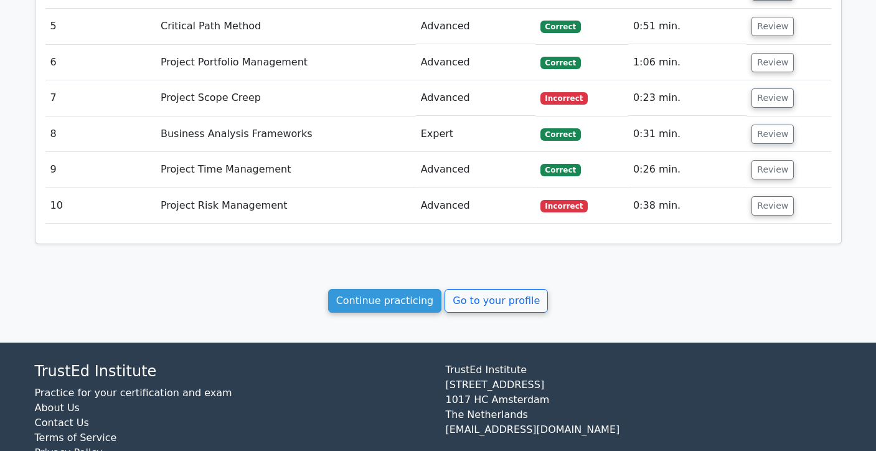
scroll to position [939, 0]
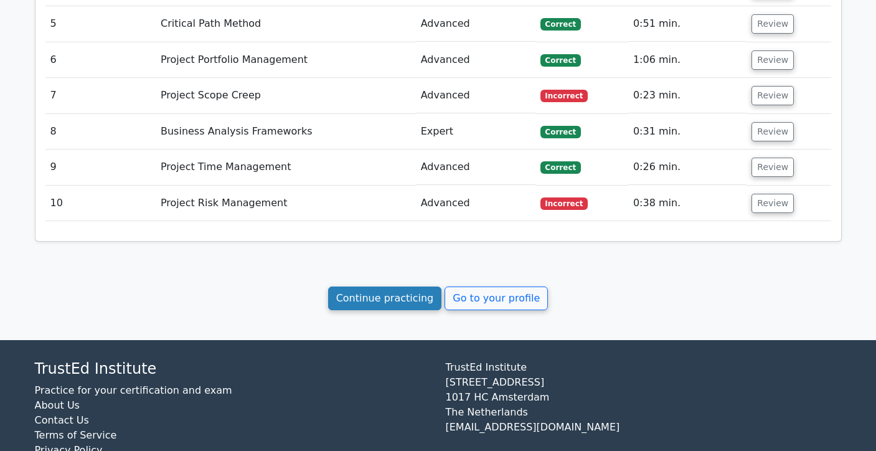
click at [413, 296] on link "Continue practicing" at bounding box center [385, 298] width 114 height 24
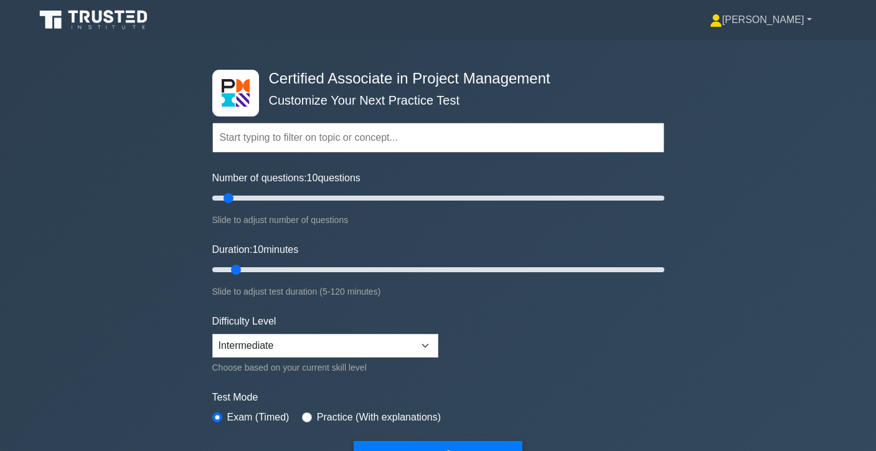
click at [778, 16] on link "[PERSON_NAME]" at bounding box center [761, 19] width 162 height 25
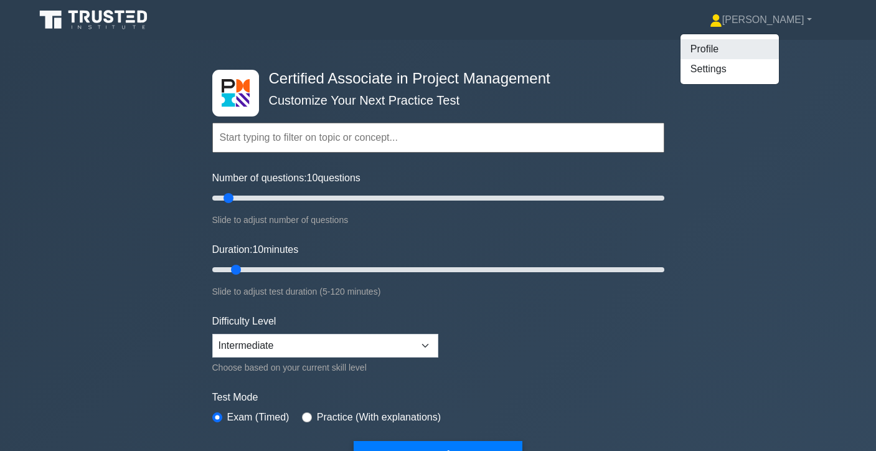
click at [778, 47] on link "Profile" at bounding box center [729, 49] width 98 height 20
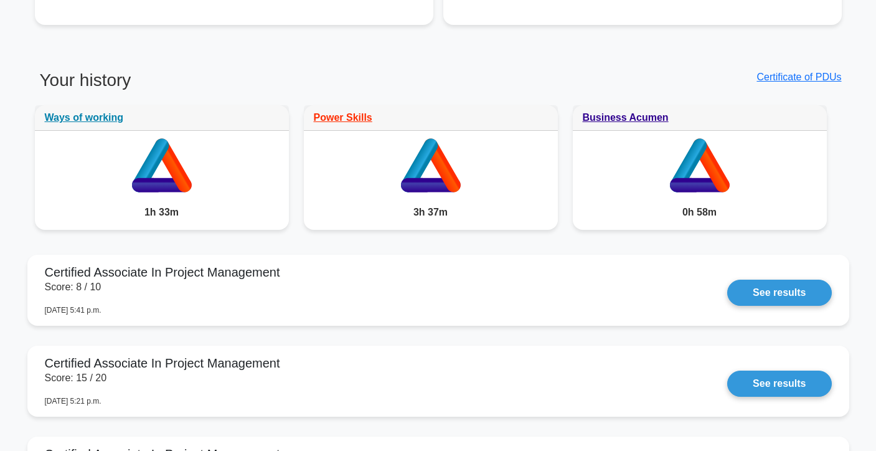
scroll to position [645, 0]
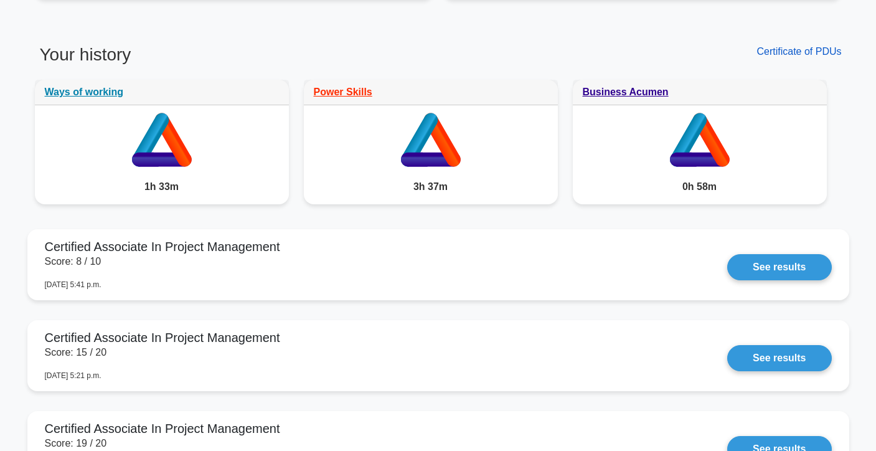
click at [795, 51] on link "Certificate of PDUs" at bounding box center [798, 51] width 85 height 11
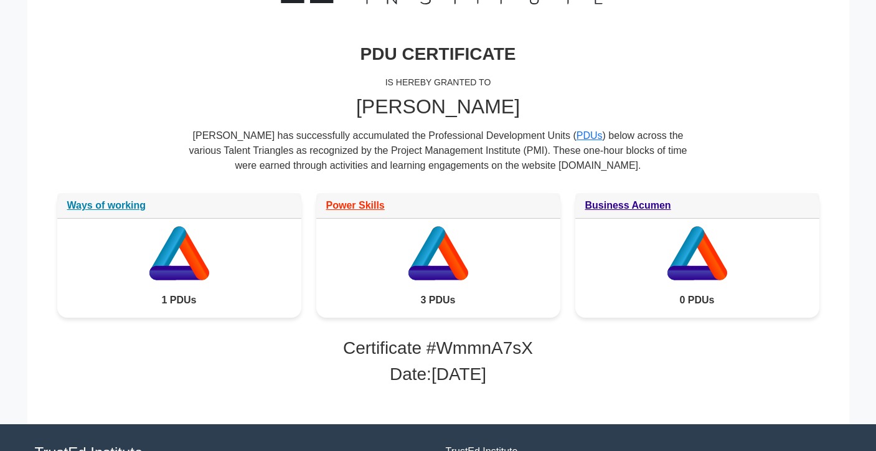
scroll to position [168, 0]
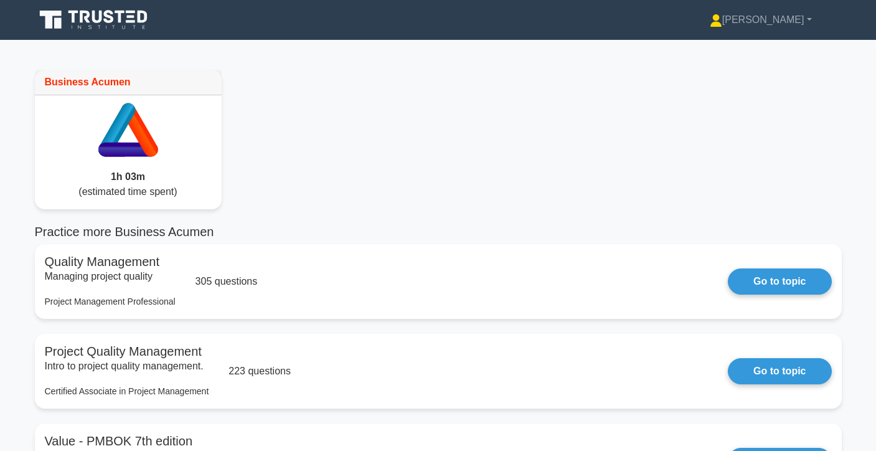
click at [128, 17] on icon at bounding box center [131, 17] width 7 height 2
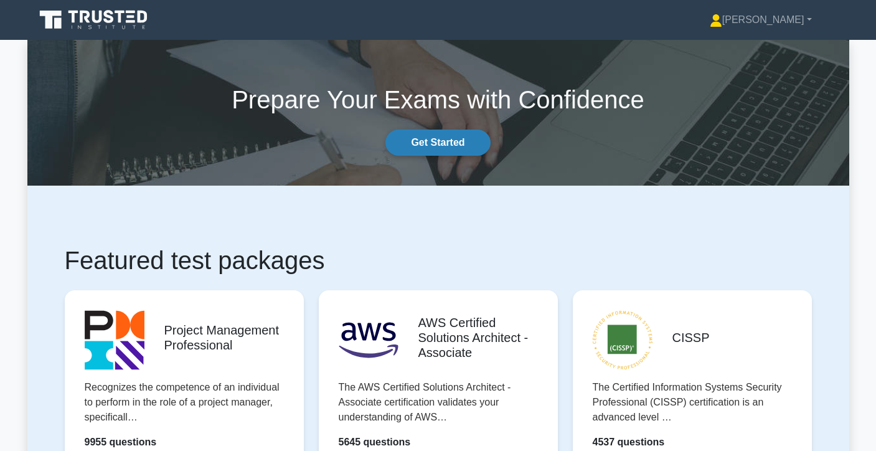
click at [481, 137] on link "Get Started" at bounding box center [437, 142] width 105 height 26
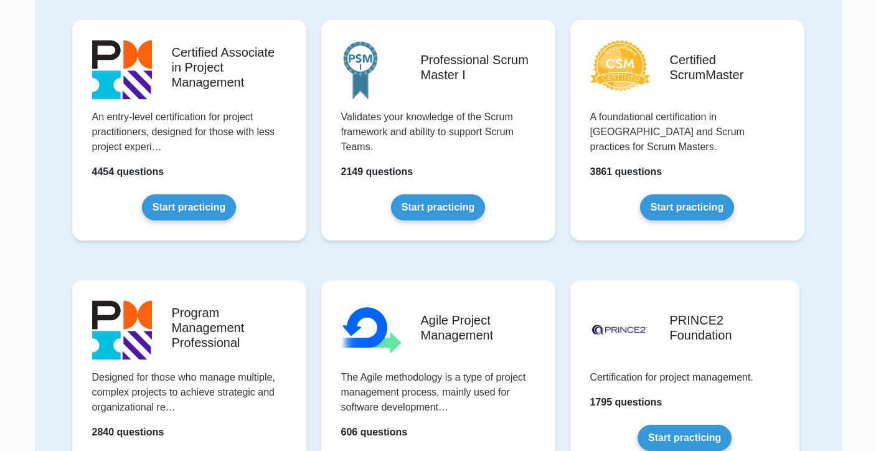
scroll to position [386, 0]
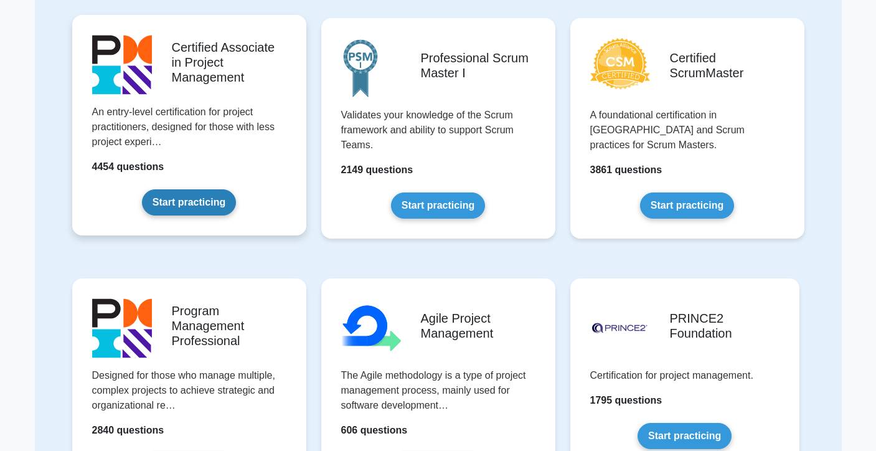
click at [209, 205] on link "Start practicing" at bounding box center [189, 202] width 94 height 26
